Goal: Task Accomplishment & Management: Use online tool/utility

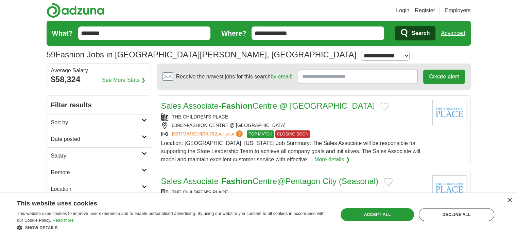
scroll to position [59, 0]
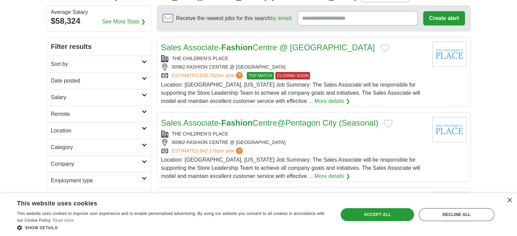
click at [137, 70] on link "Sort by" at bounding box center [99, 64] width 104 height 17
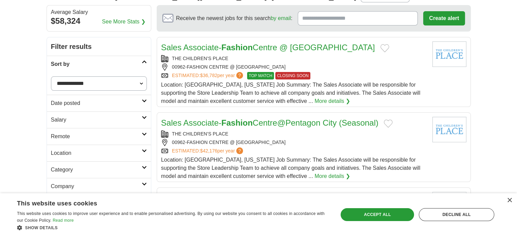
click at [133, 102] on h2 "Date posted" at bounding box center [96, 103] width 91 height 8
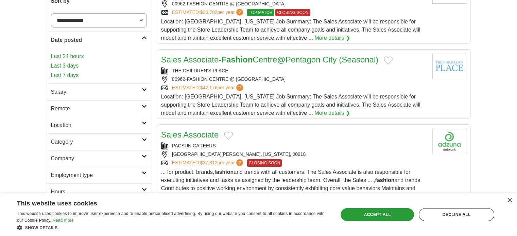
scroll to position [122, 0]
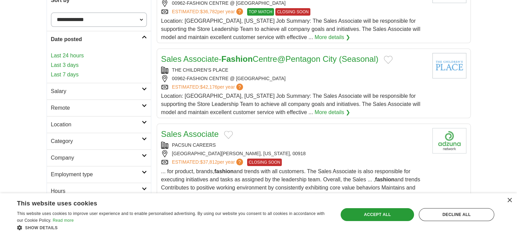
click at [130, 92] on h2 "Salary" at bounding box center [96, 91] width 91 height 8
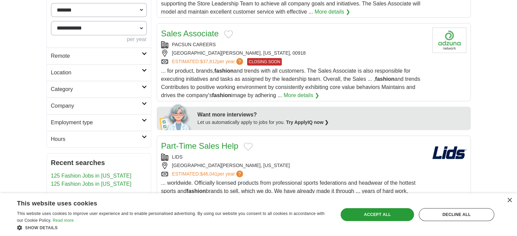
scroll to position [224, 0]
click at [142, 89] on link "Category" at bounding box center [99, 88] width 104 height 17
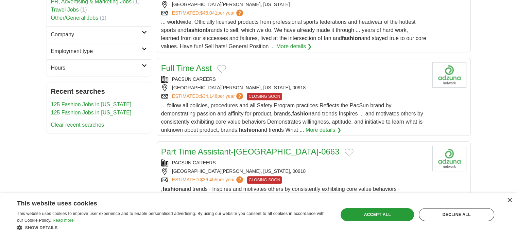
scroll to position [386, 0]
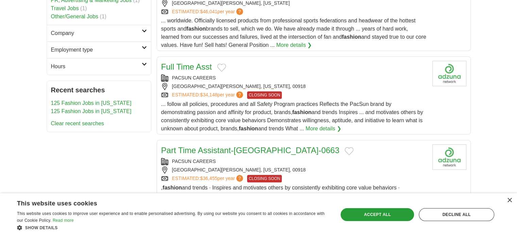
click at [129, 44] on link "Employment type" at bounding box center [99, 50] width 104 height 17
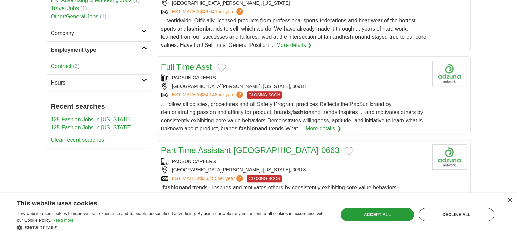
click at [123, 27] on link "Company" at bounding box center [99, 33] width 104 height 17
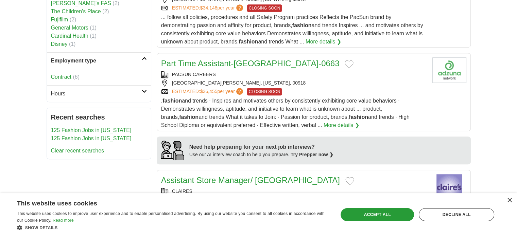
scroll to position [480, 0]
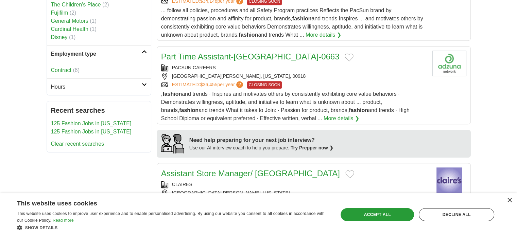
click at [137, 87] on h2 "Hours" at bounding box center [96, 87] width 91 height 8
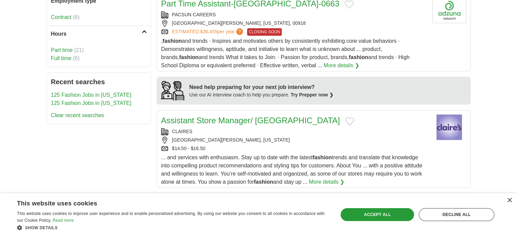
scroll to position [525, 0]
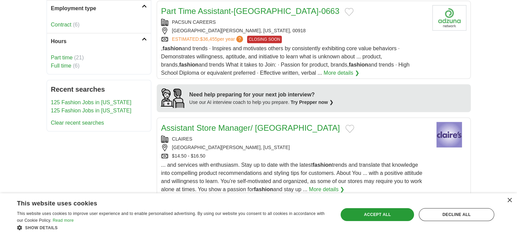
click at [64, 66] on link "Full time" at bounding box center [61, 66] width 20 height 6
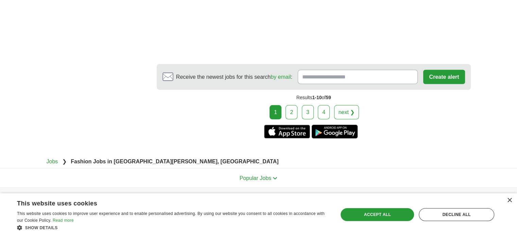
scroll to position [1279, 0]
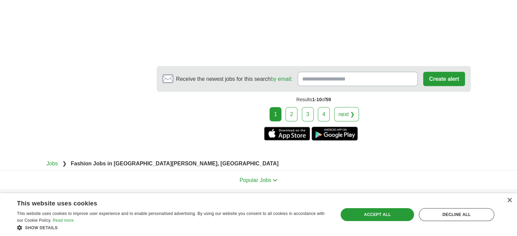
click at [289, 110] on link "2" at bounding box center [292, 114] width 12 height 14
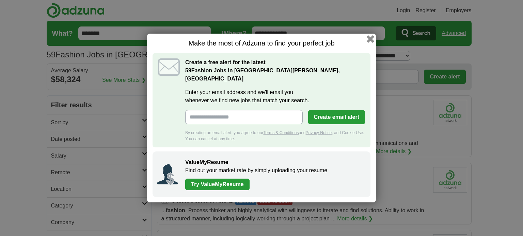
click at [368, 41] on button "button" at bounding box center [369, 38] width 7 height 7
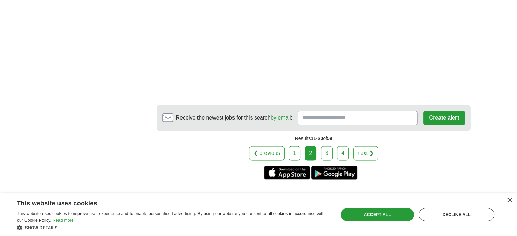
scroll to position [1072, 0]
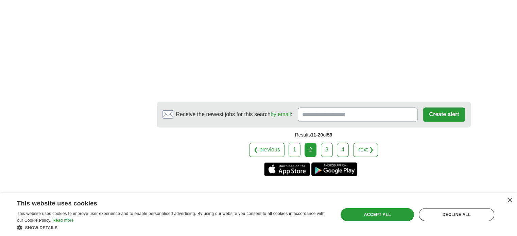
click at [330, 146] on link "3" at bounding box center [327, 150] width 12 height 14
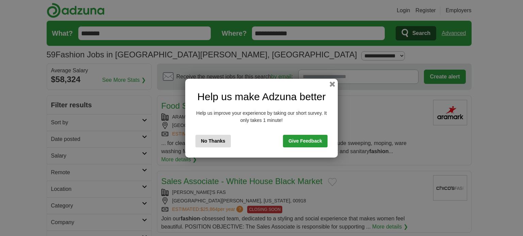
click at [333, 82] on button "button" at bounding box center [331, 84] width 5 height 5
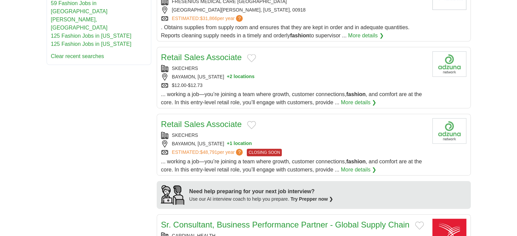
scroll to position [355, 0]
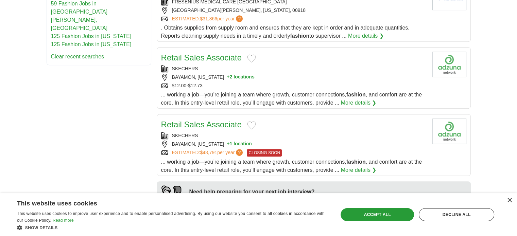
click at [246, 143] on button "+ 1 location" at bounding box center [239, 144] width 25 height 7
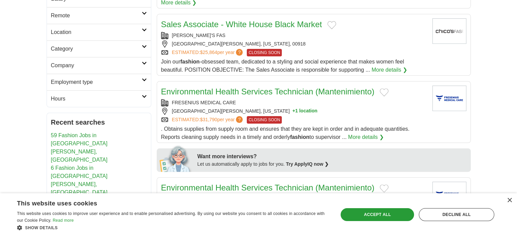
scroll to position [0, 0]
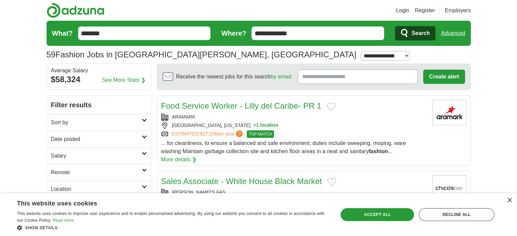
drag, startPoint x: 148, startPoint y: 34, endPoint x: 64, endPoint y: 24, distance: 84.9
click at [64, 24] on form "**********" at bounding box center [259, 33] width 425 height 25
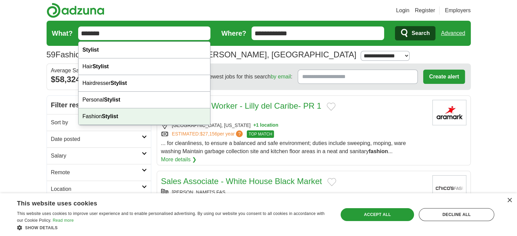
click at [144, 116] on div "Fashion Stylist" at bounding box center [145, 117] width 132 height 17
type input "**********"
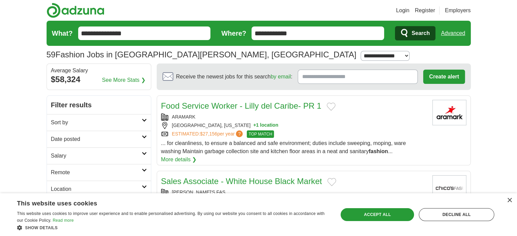
click at [403, 34] on icon "submit" at bounding box center [404, 33] width 6 height 8
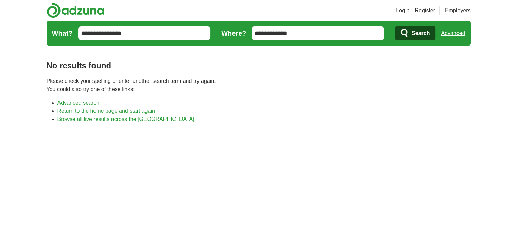
click at [147, 32] on input "**********" at bounding box center [144, 34] width 133 height 14
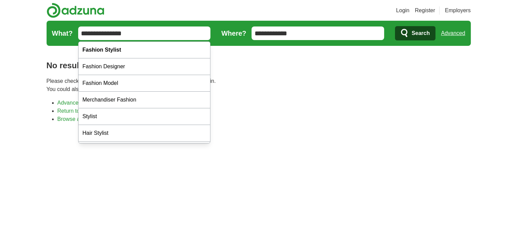
click at [95, 30] on input "**********" at bounding box center [144, 34] width 133 height 14
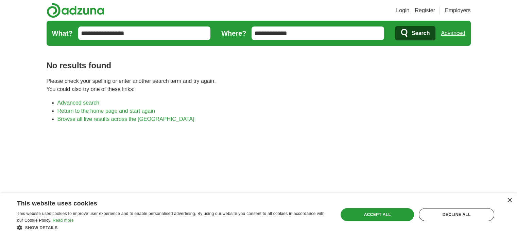
type input "**********"
click at [395, 26] on button "Search" at bounding box center [415, 33] width 40 height 14
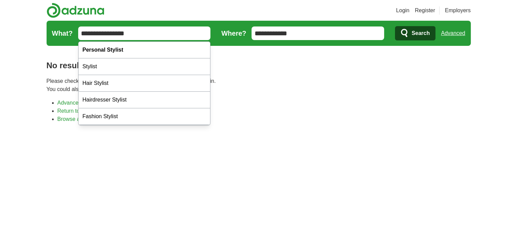
drag, startPoint x: 136, startPoint y: 32, endPoint x: 55, endPoint y: 14, distance: 83.1
click at [55, 14] on header "Login Register Employers job, company, title Salary Salary Select a salary rang…" at bounding box center [259, 24] width 425 height 49
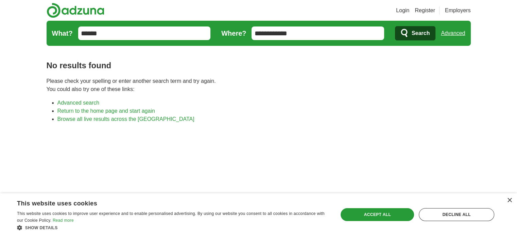
type input "******"
click at [395, 26] on button "Search" at bounding box center [415, 33] width 40 height 14
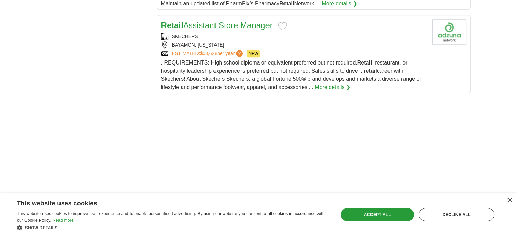
scroll to position [896, 0]
click at [237, 21] on link "Retail Assistant Store Manager" at bounding box center [217, 24] width 112 height 9
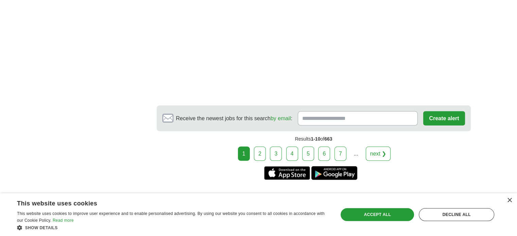
scroll to position [1297, 0]
click at [262, 150] on link "2" at bounding box center [260, 154] width 12 height 14
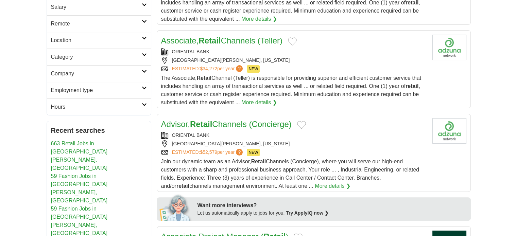
scroll to position [150, 0]
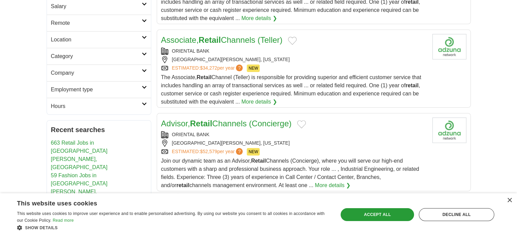
click at [243, 39] on link "Associate, Retail Channels (Teller)" at bounding box center [221, 39] width 121 height 9
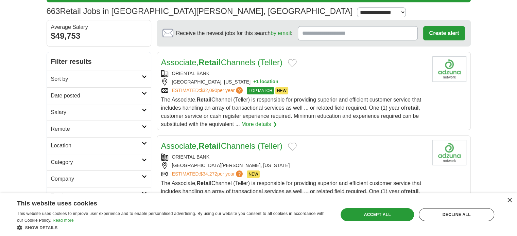
scroll to position [0, 0]
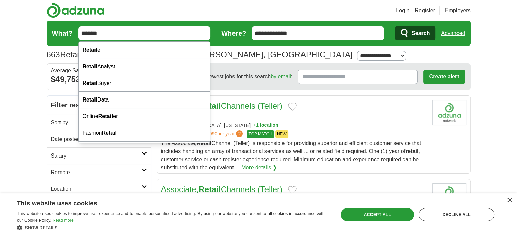
drag, startPoint x: 108, startPoint y: 31, endPoint x: 2, endPoint y: 31, distance: 105.8
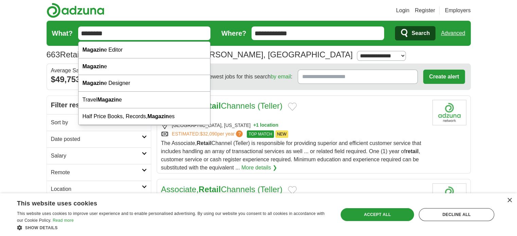
type input "********"
click at [395, 26] on button "Search" at bounding box center [415, 33] width 40 height 14
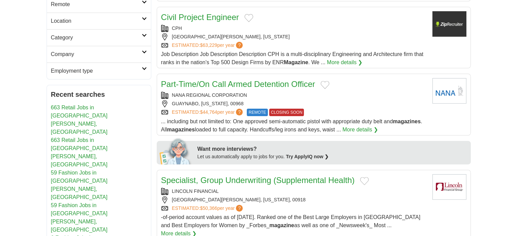
scroll to position [171, 0]
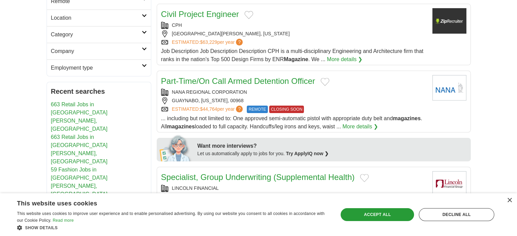
drag, startPoint x: 318, startPoint y: 43, endPoint x: 489, endPoint y: 99, distance: 179.1
click at [489, 99] on body "Login Register Employers 4 Magazine Jobs in San Juan, PR Salary Salary Select a…" at bounding box center [258, 237] width 517 height 816
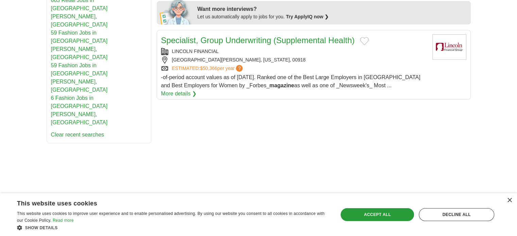
scroll to position [308, 0]
click at [341, 38] on link "Specialist, Group Underwriting (Supplemental Health)" at bounding box center [258, 40] width 194 height 9
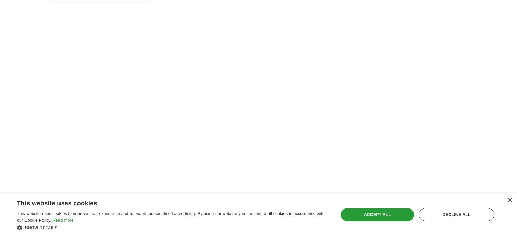
scroll to position [449, 0]
